Goal: Find specific page/section: Find specific page/section

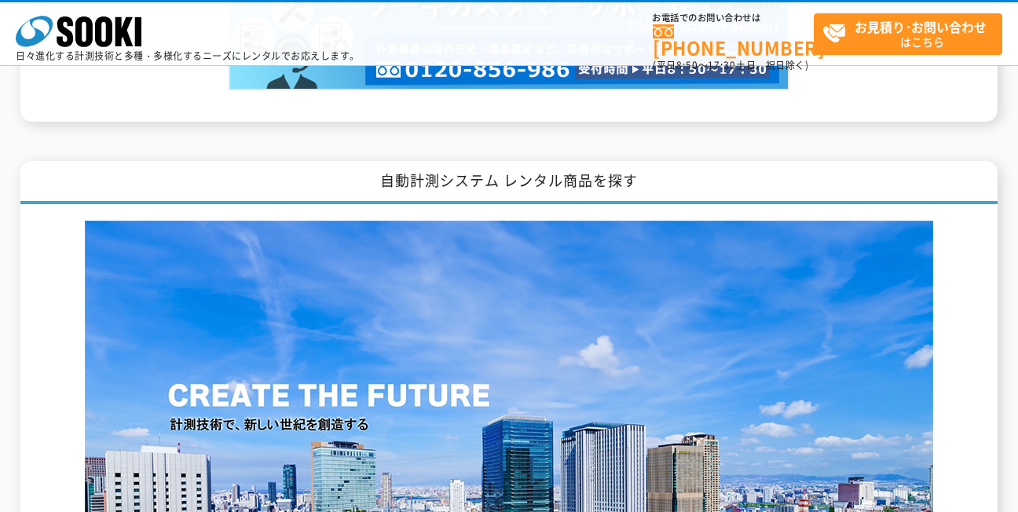
scroll to position [1886, 0]
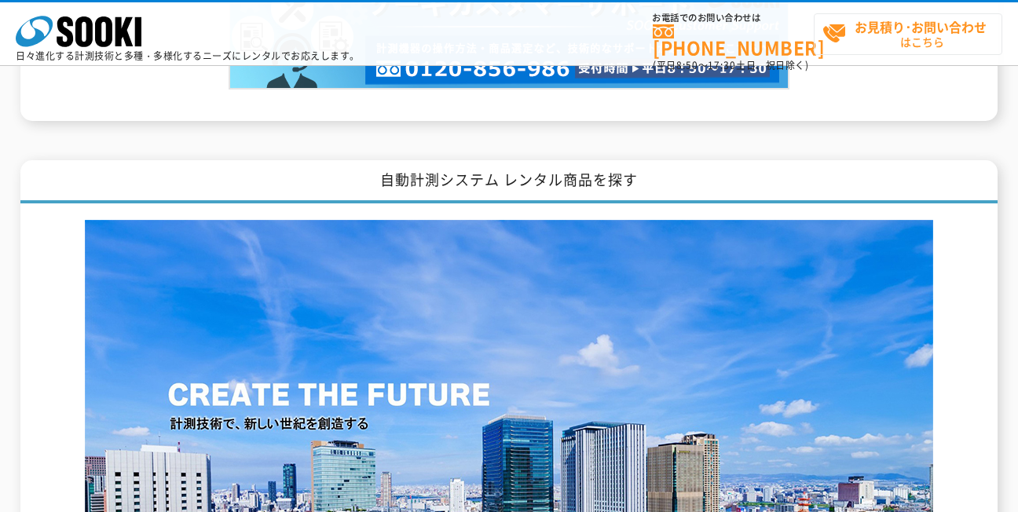
click at [872, 18] on strong "お見積り･お問い合わせ" at bounding box center [921, 26] width 132 height 19
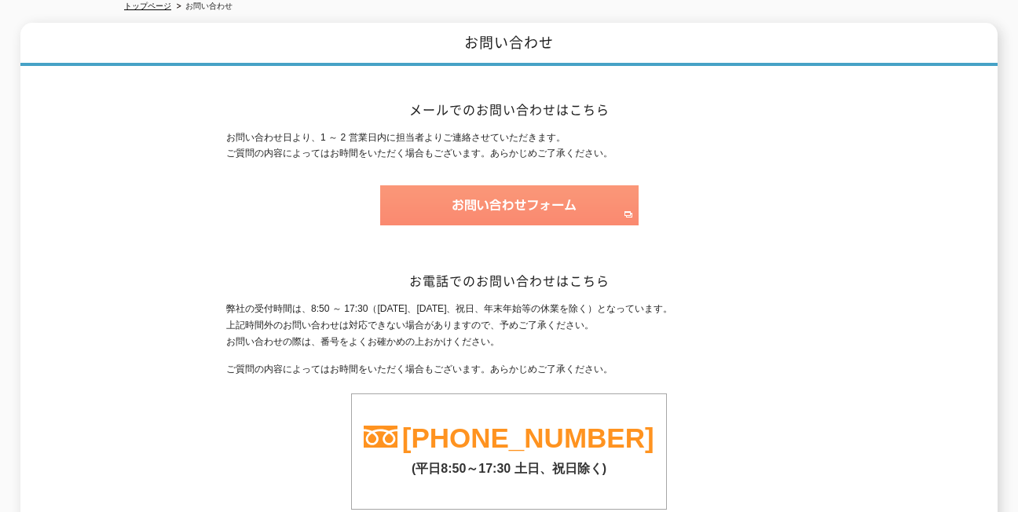
scroll to position [183, 0]
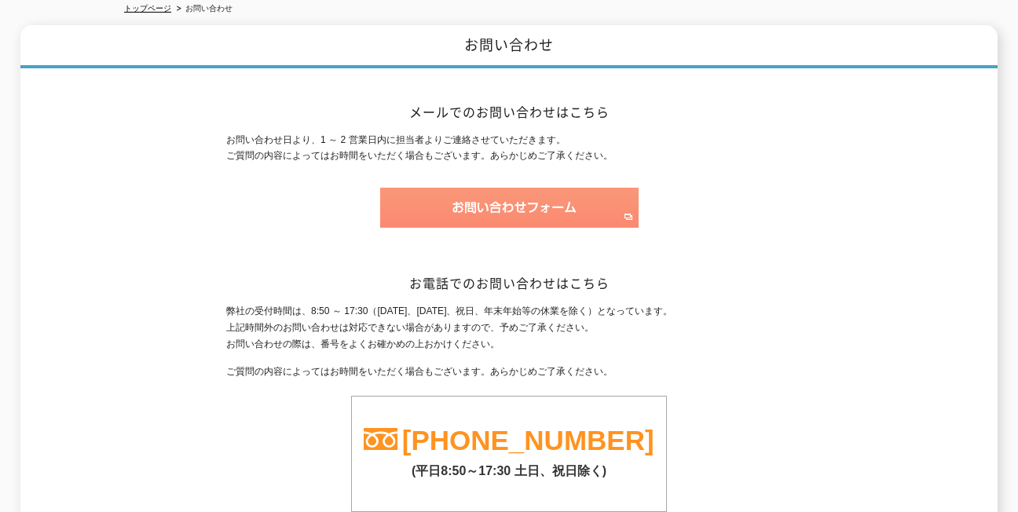
click at [563, 199] on img at bounding box center [509, 208] width 258 height 40
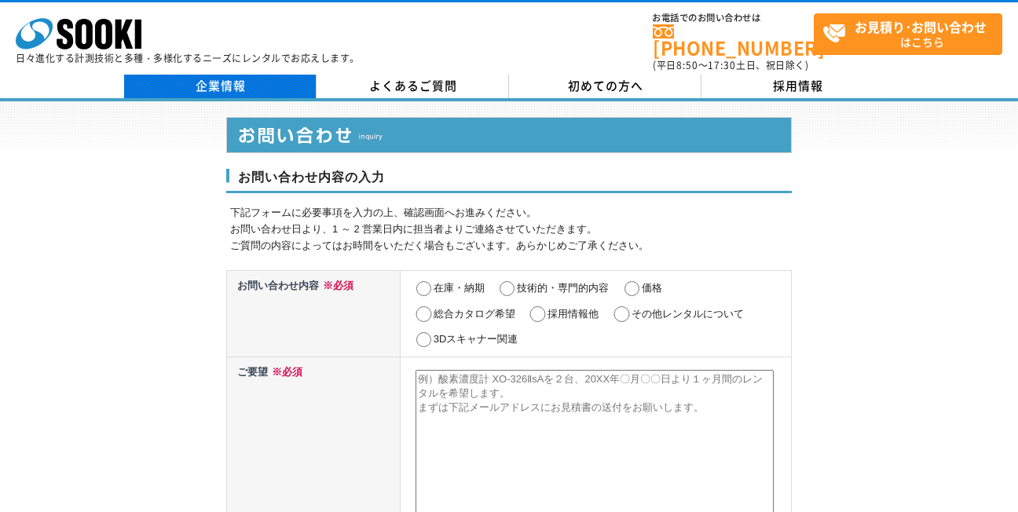
click at [229, 75] on link "企業情報" at bounding box center [220, 87] width 192 height 24
